Goal: Navigation & Orientation: Locate item on page

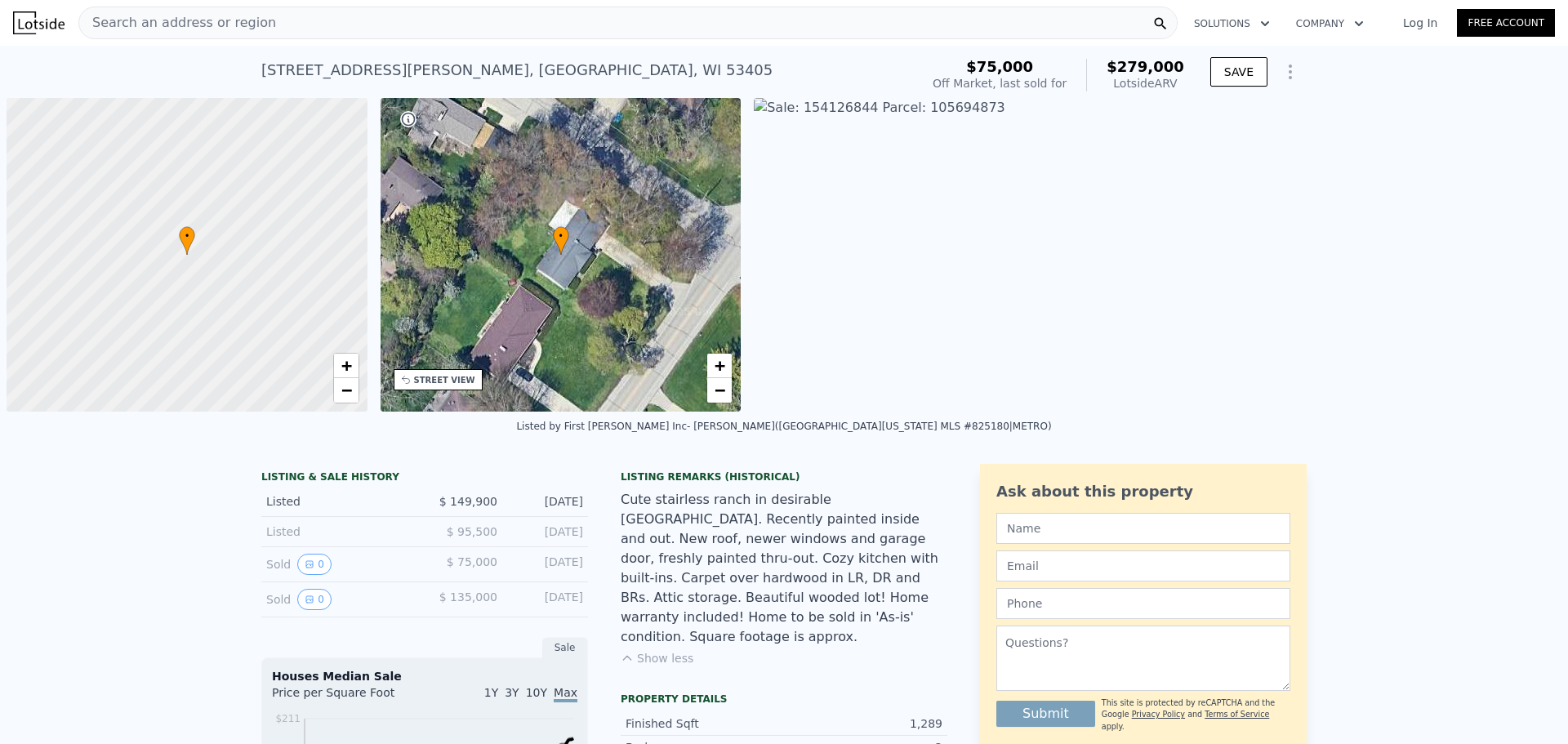
scroll to position [0, 7]
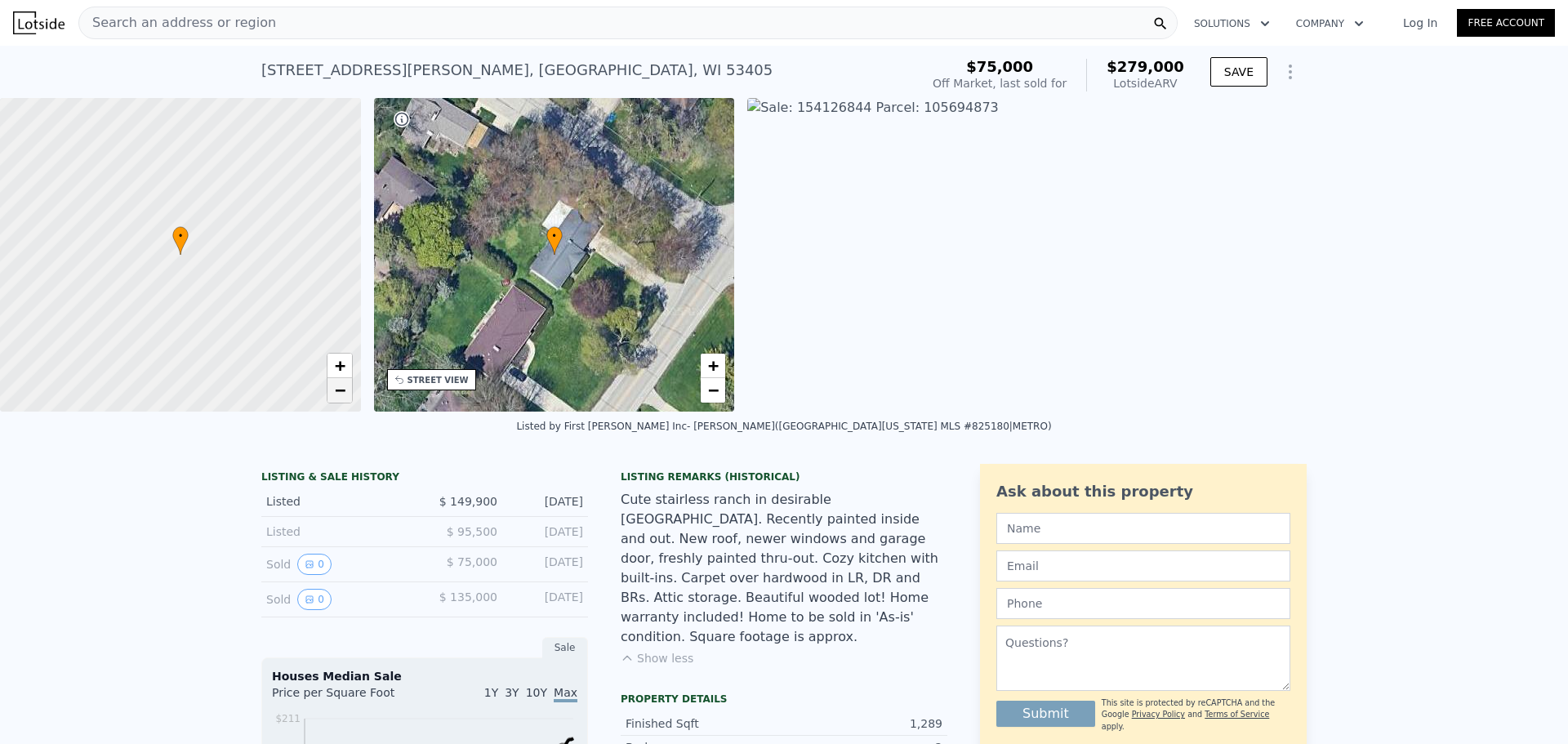
click at [338, 393] on span "−" at bounding box center [339, 390] width 11 height 21
drag, startPoint x: 275, startPoint y: 368, endPoint x: 263, endPoint y: 282, distance: 86.8
click at [263, 282] on div at bounding box center [180, 255] width 433 height 377
click at [339, 364] on span "+" at bounding box center [339, 365] width 11 height 21
drag, startPoint x: 269, startPoint y: 204, endPoint x: 267, endPoint y: 370, distance: 166.0
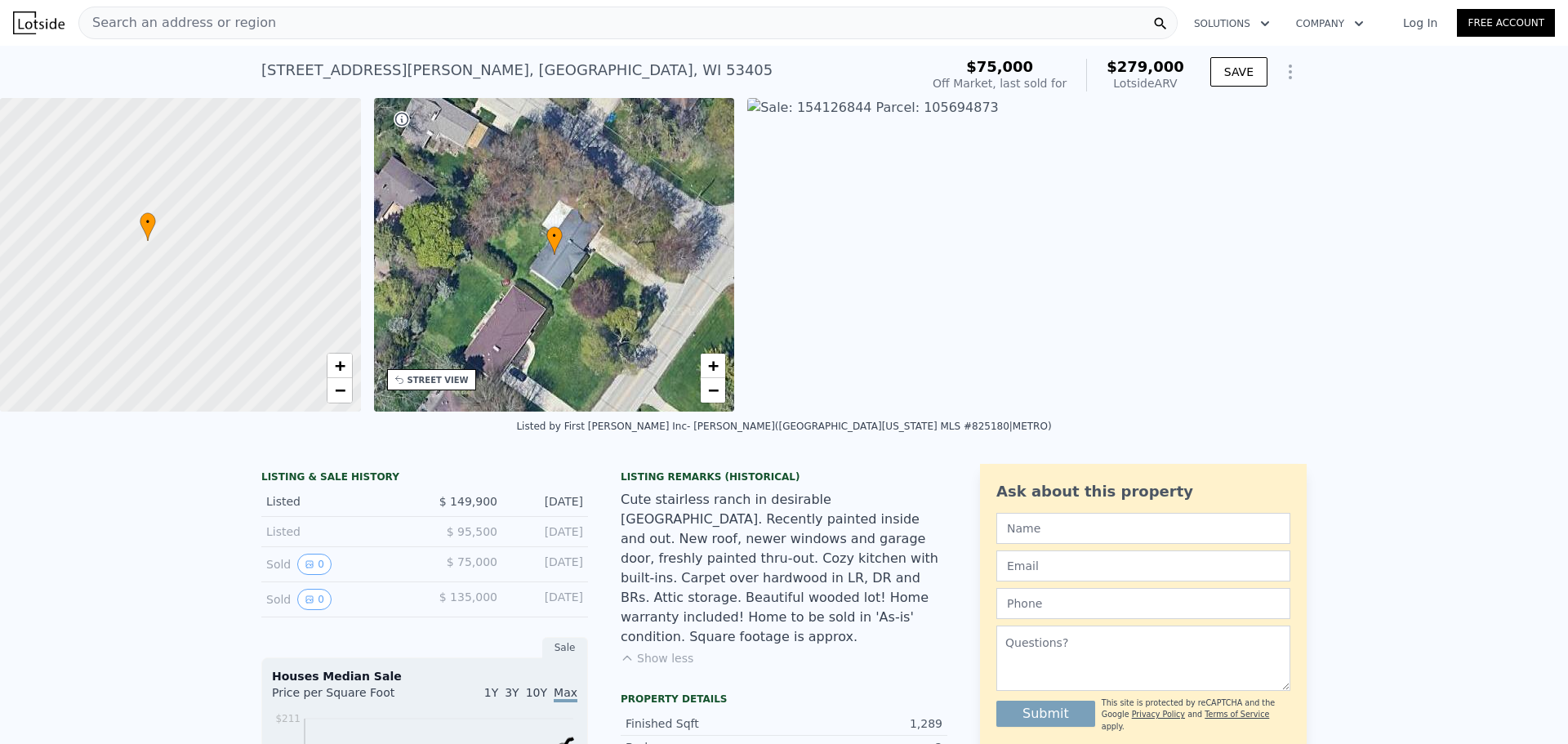
click at [267, 370] on div at bounding box center [183, 263] width 433 height 377
click at [714, 364] on span "+" at bounding box center [713, 365] width 11 height 21
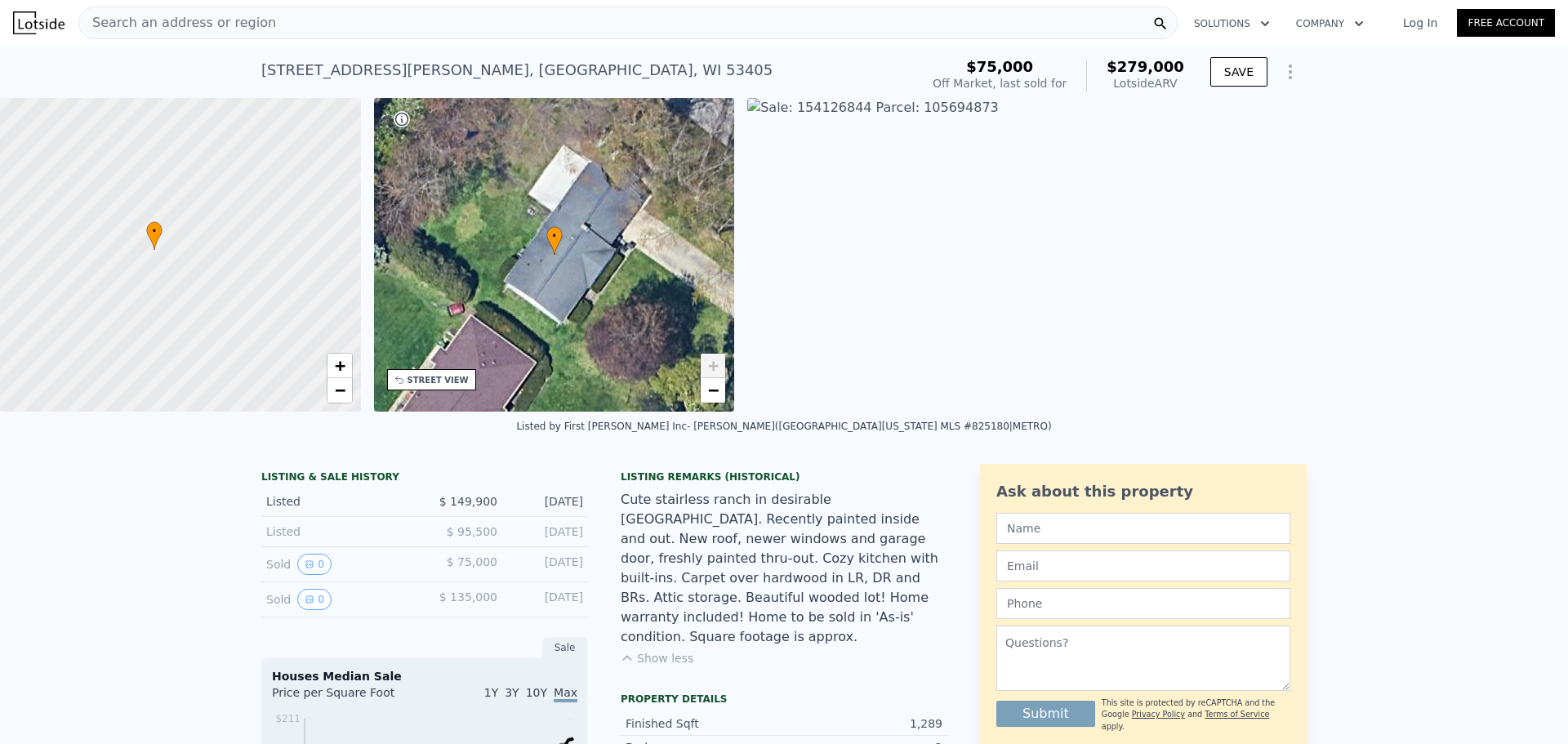
click at [714, 364] on span "+" at bounding box center [713, 365] width 11 height 21
click at [710, 363] on span "+" at bounding box center [713, 365] width 11 height 21
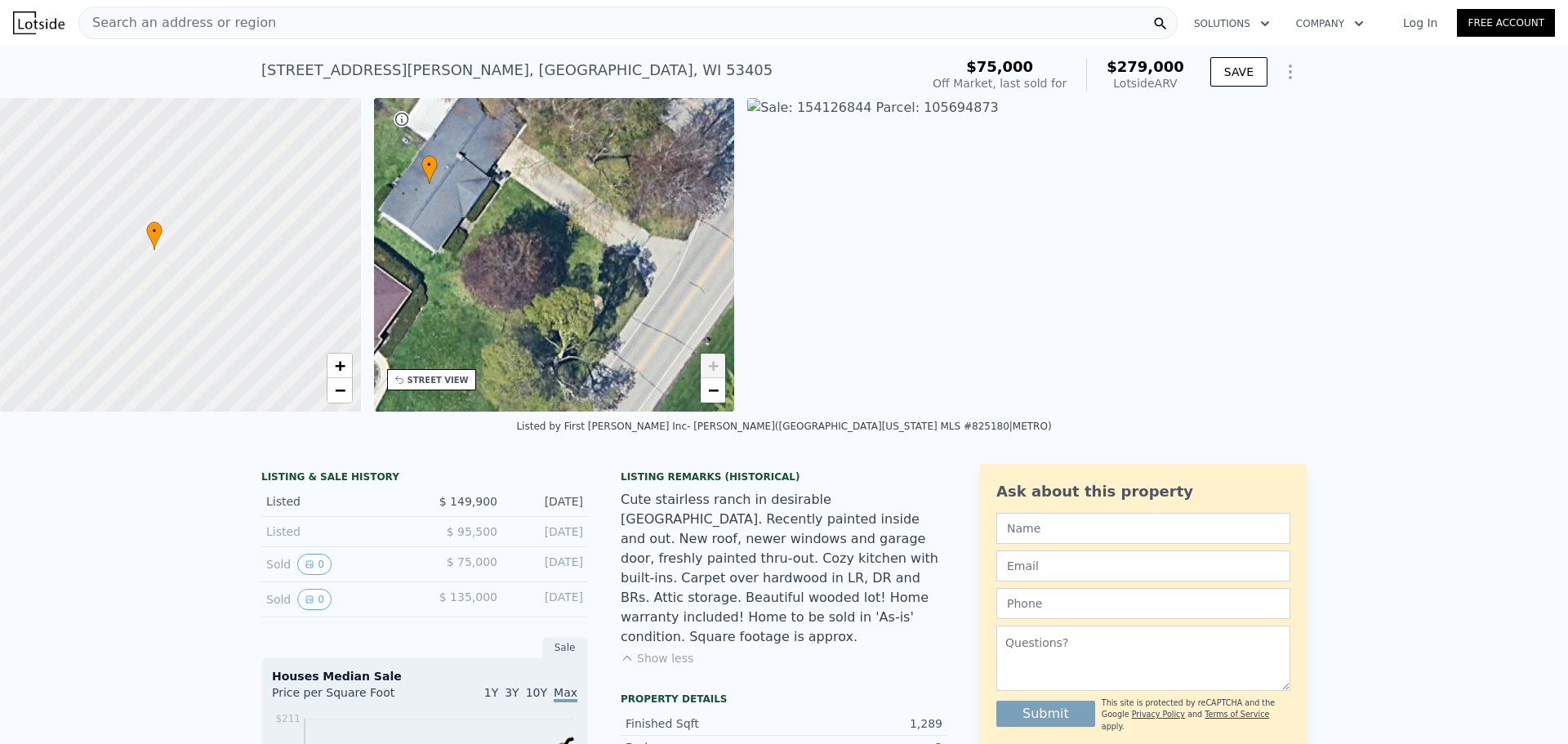
drag, startPoint x: 617, startPoint y: 314, endPoint x: 529, endPoint y: 263, distance: 101.7
click at [529, 263] on div "• + −" at bounding box center [554, 255] width 361 height 313
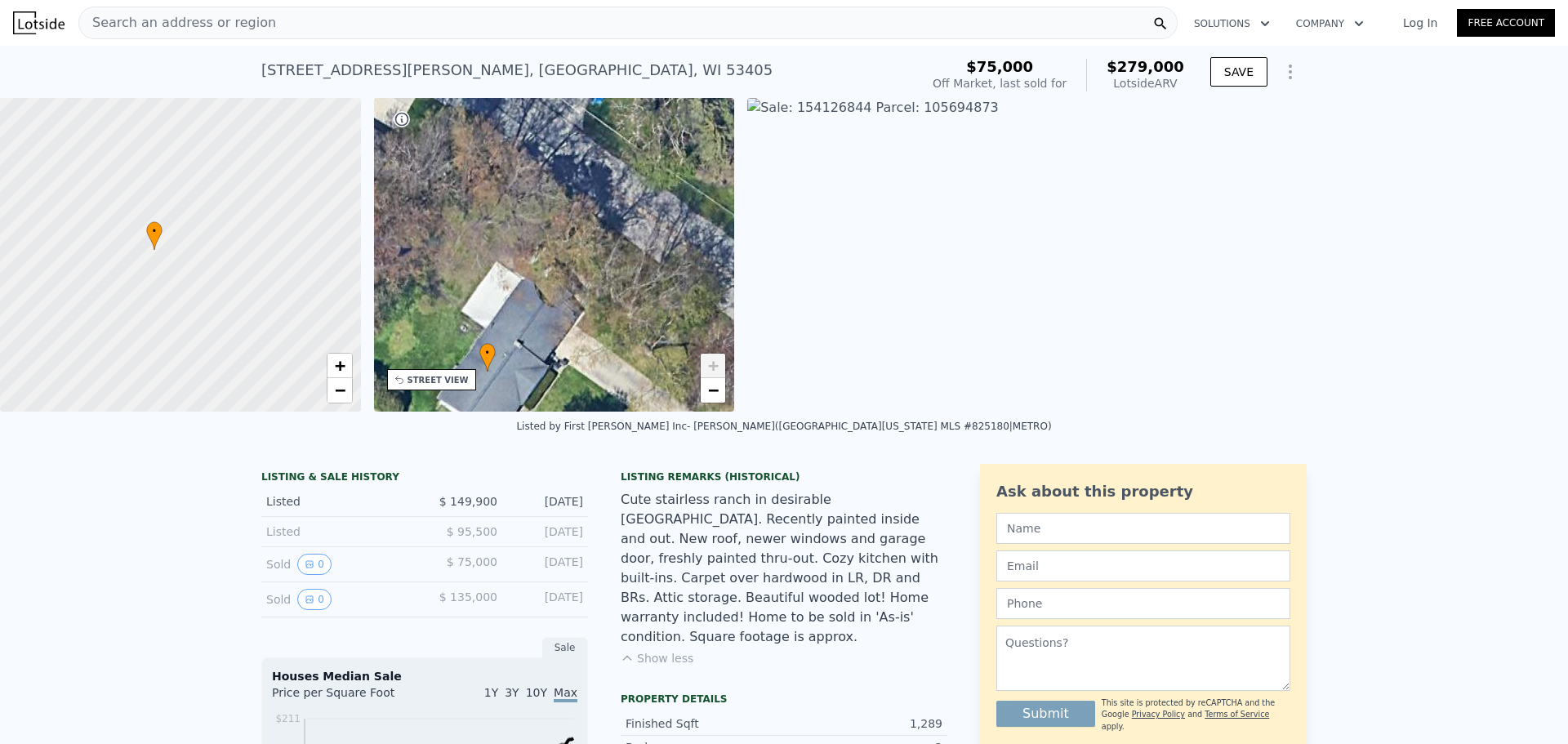
drag, startPoint x: 538, startPoint y: 213, endPoint x: 593, endPoint y: 387, distance: 182.5
click at [593, 387] on div "• + −" at bounding box center [554, 255] width 361 height 313
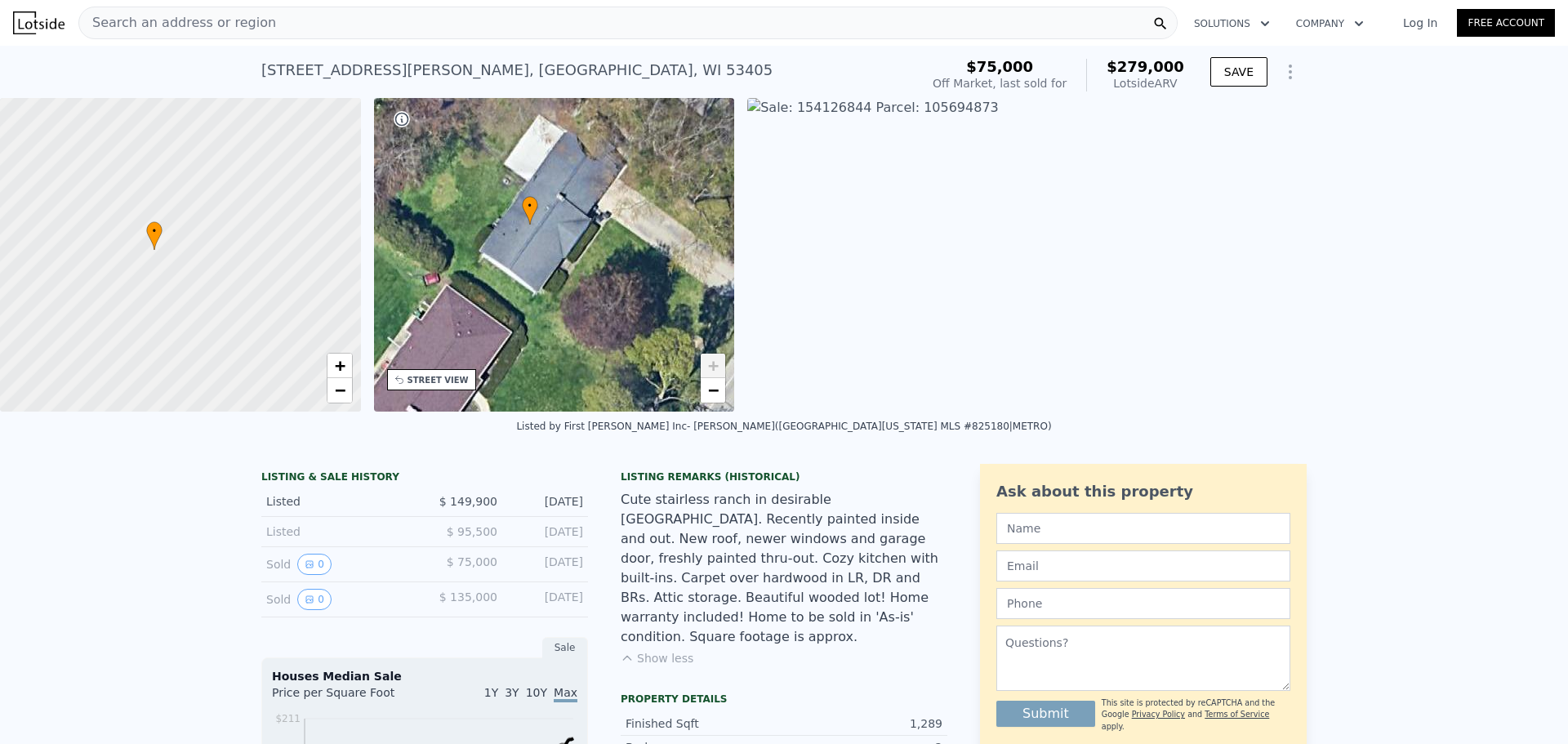
drag, startPoint x: 513, startPoint y: 263, endPoint x: 555, endPoint y: 113, distance: 155.8
click at [555, 113] on div "• + −" at bounding box center [554, 255] width 361 height 313
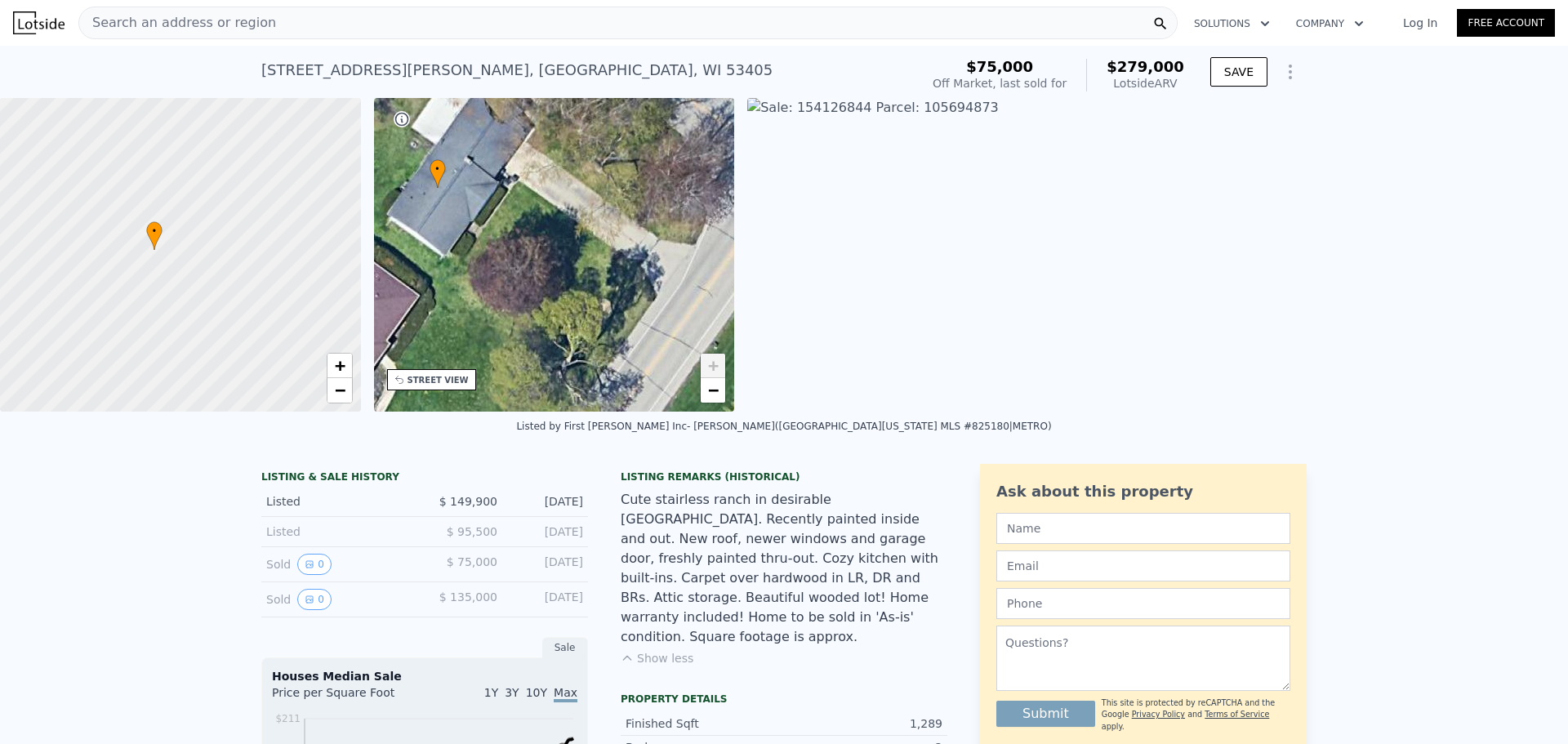
drag, startPoint x: 669, startPoint y: 314, endPoint x: 577, endPoint y: 278, distance: 98.8
click at [577, 278] on div "• + −" at bounding box center [554, 255] width 361 height 313
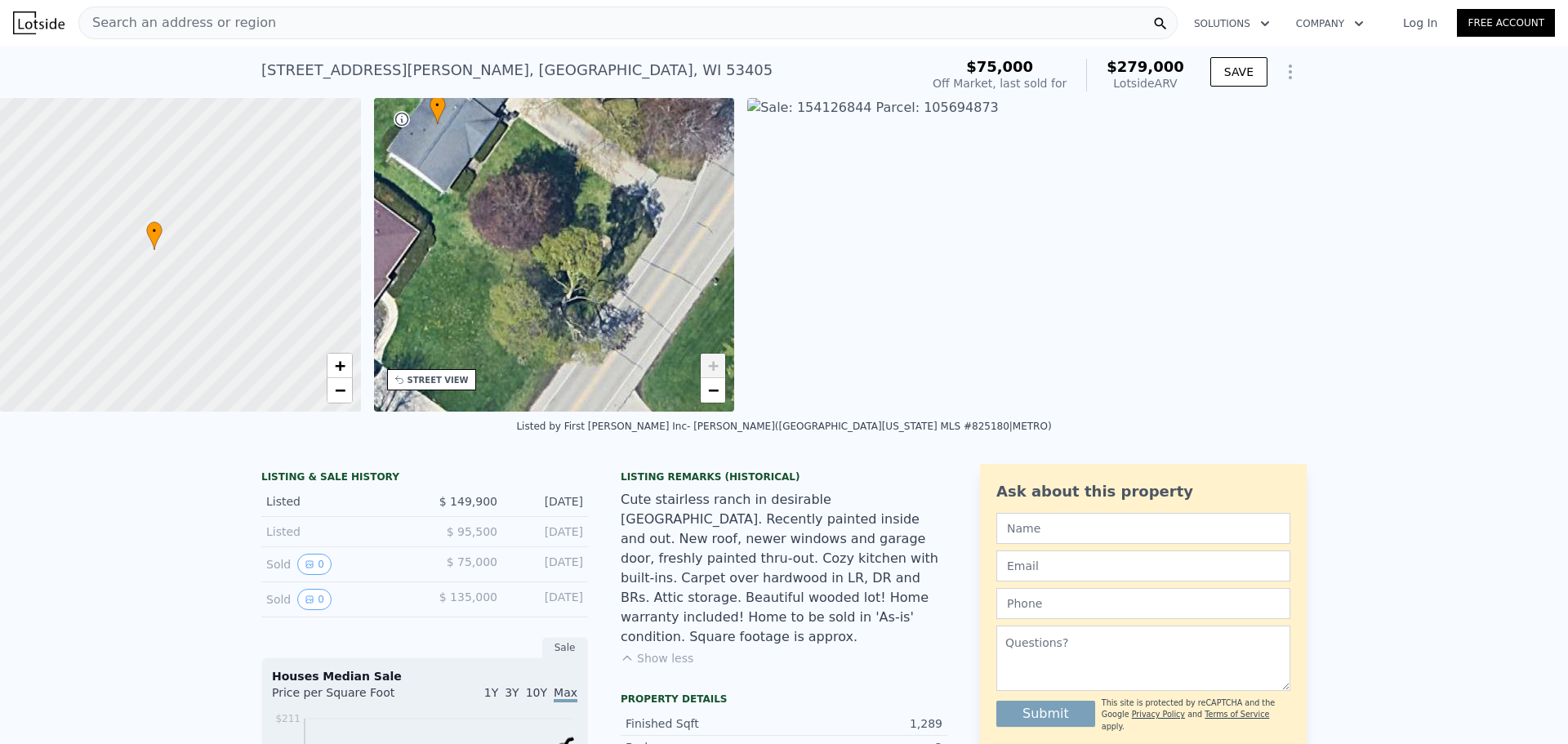
drag, startPoint x: 638, startPoint y: 278, endPoint x: 624, endPoint y: 225, distance: 54.8
click at [624, 225] on div "• + −" at bounding box center [554, 255] width 361 height 313
